Goal: Transaction & Acquisition: Purchase product/service

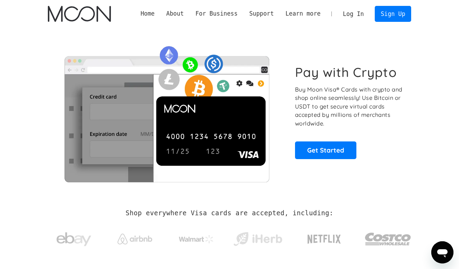
click at [356, 11] on link "Log In" at bounding box center [353, 13] width 33 height 15
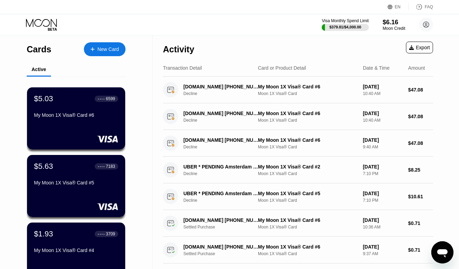
click at [109, 52] on div "New Card" at bounding box center [107, 49] width 21 height 6
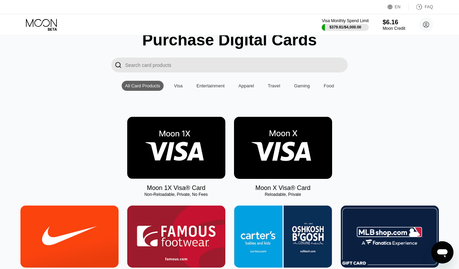
scroll to position [29, 0]
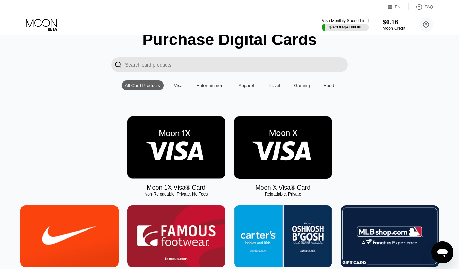
click at [186, 126] on img at bounding box center [176, 148] width 98 height 62
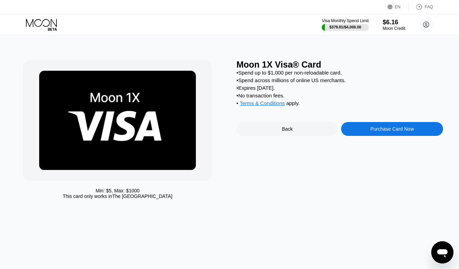
click at [371, 128] on div "Purchase Card Now" at bounding box center [391, 129] width 43 height 6
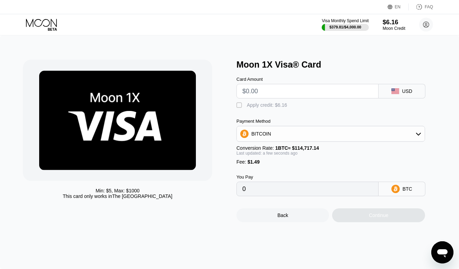
click at [377, 136] on div "BITCOIN" at bounding box center [331, 134] width 188 height 14
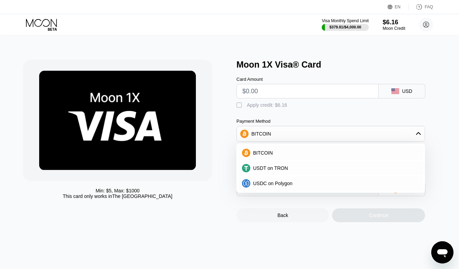
click at [385, 122] on div "Payment Method" at bounding box center [330, 121] width 189 height 5
